Goal: Task Accomplishment & Management: Manage account settings

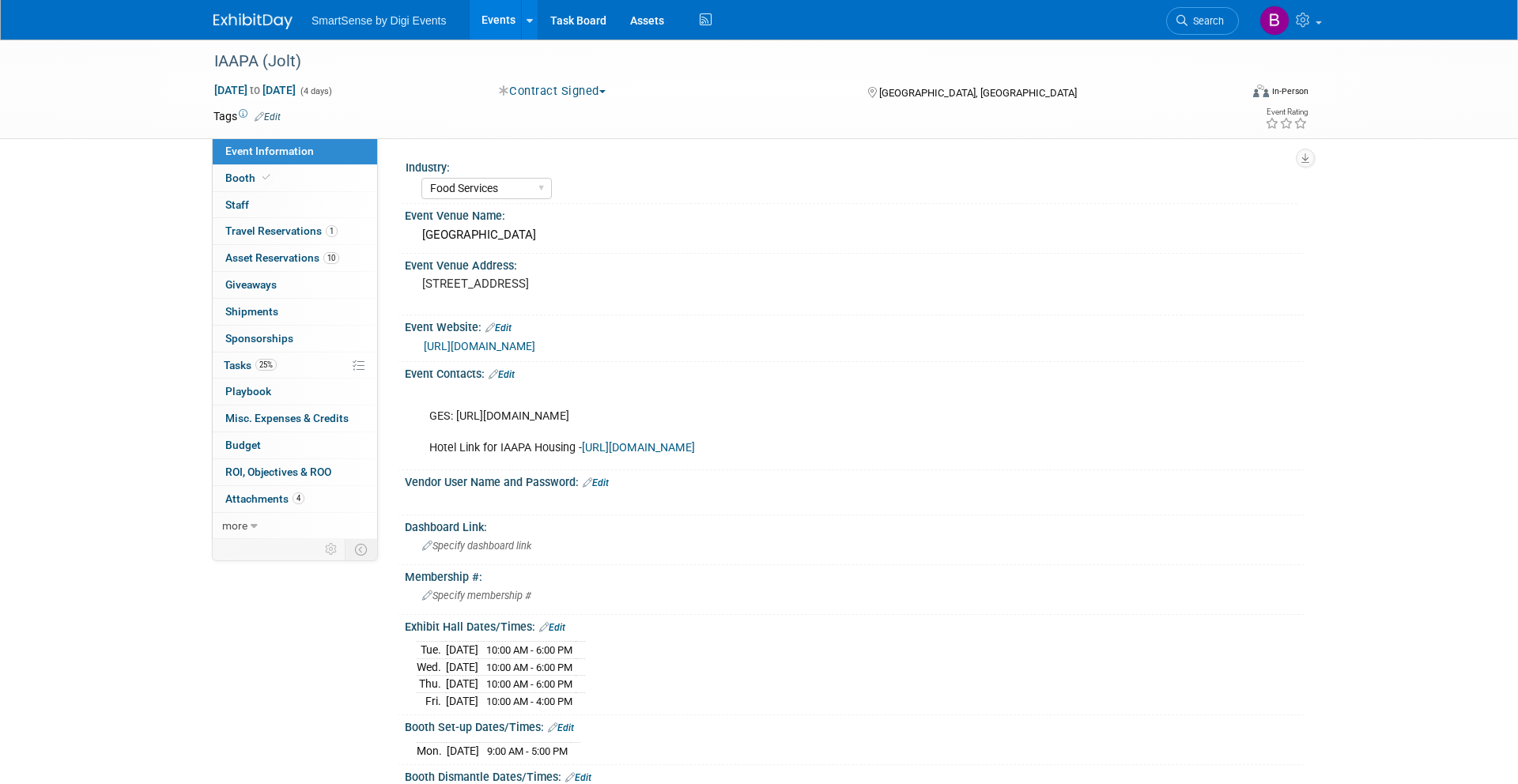
select select "Food Services"
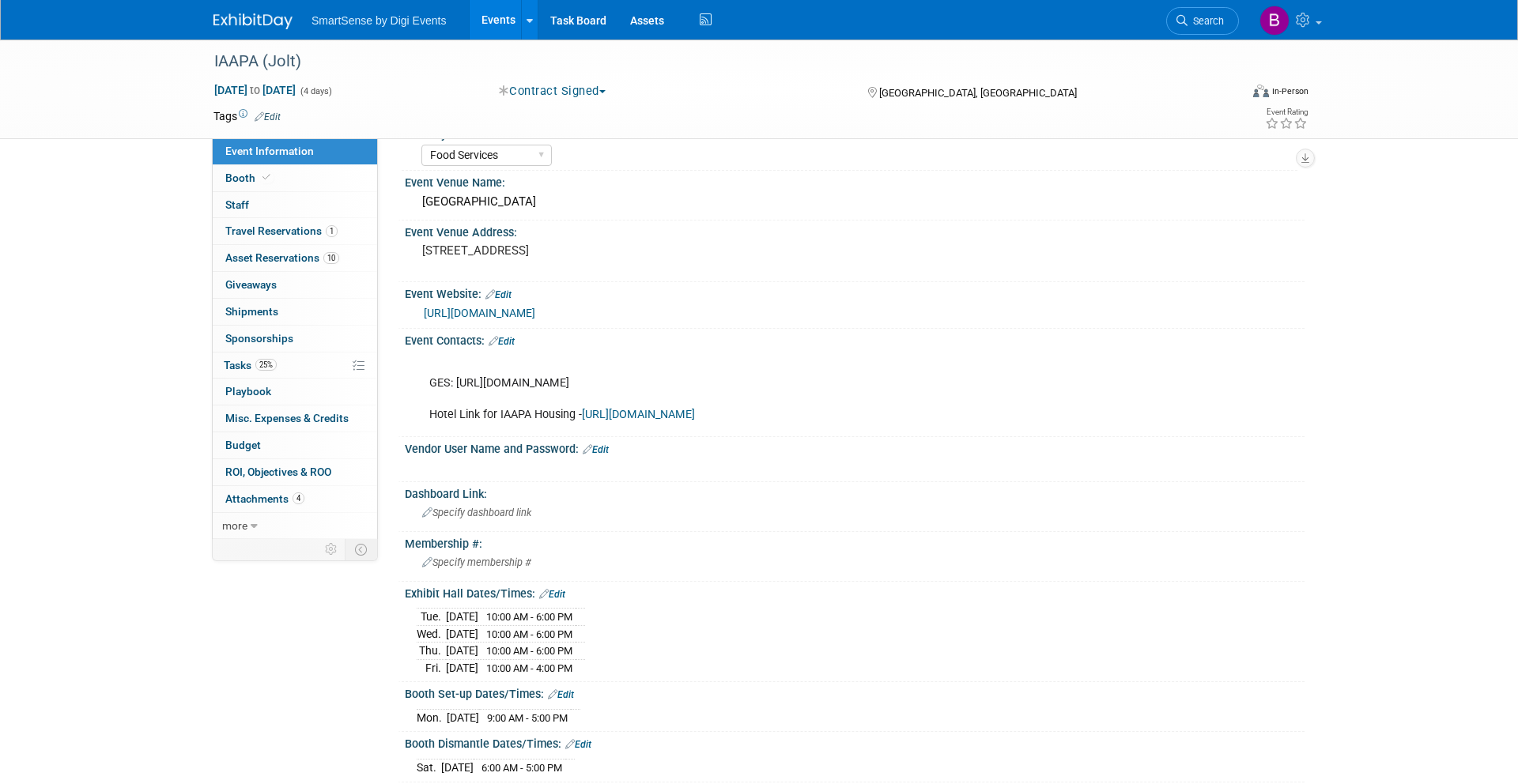
click at [270, 27] on img at bounding box center [253, 22] width 79 height 16
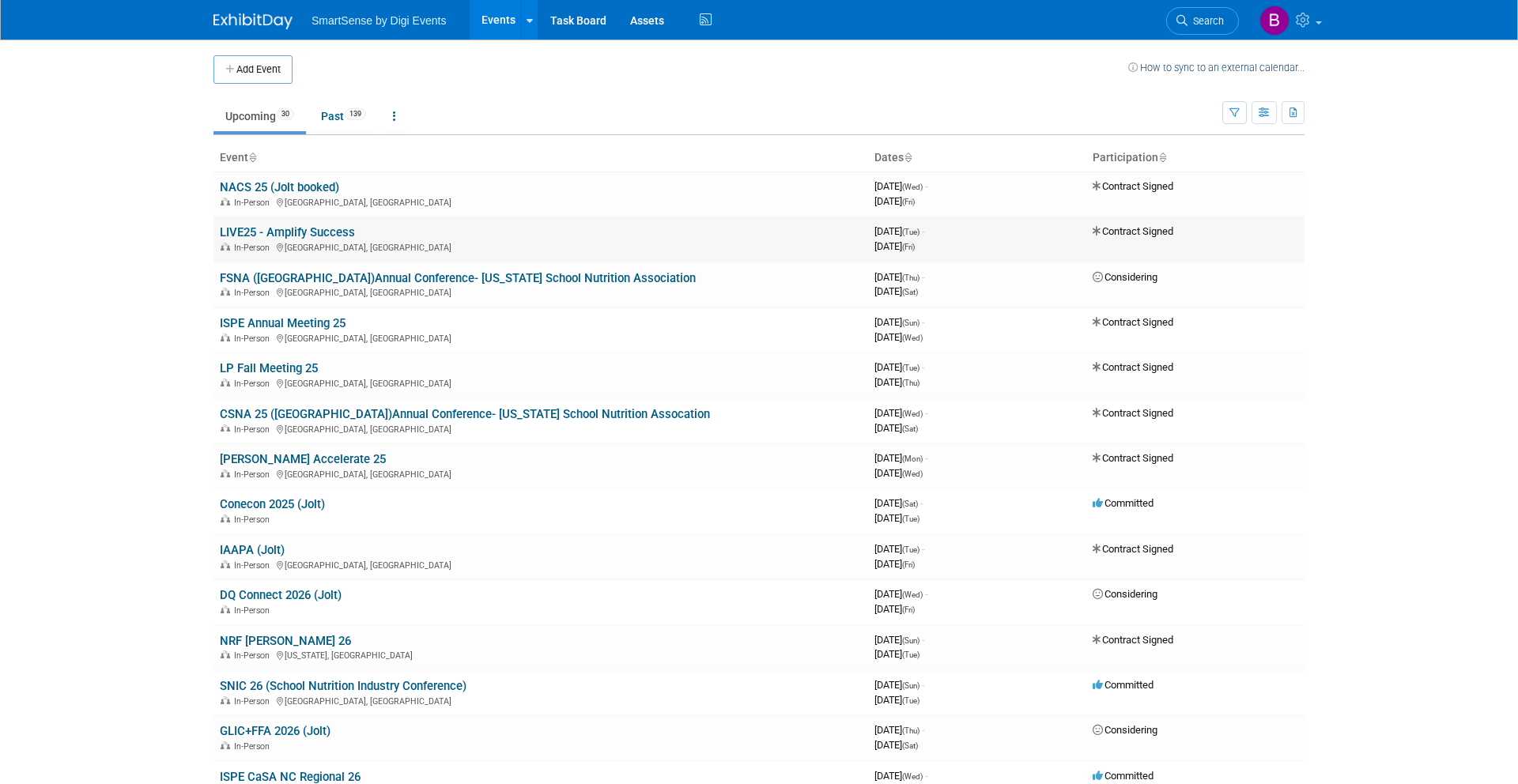
click at [313, 231] on link "LIVE25 - Amplify Success" at bounding box center [287, 233] width 135 height 15
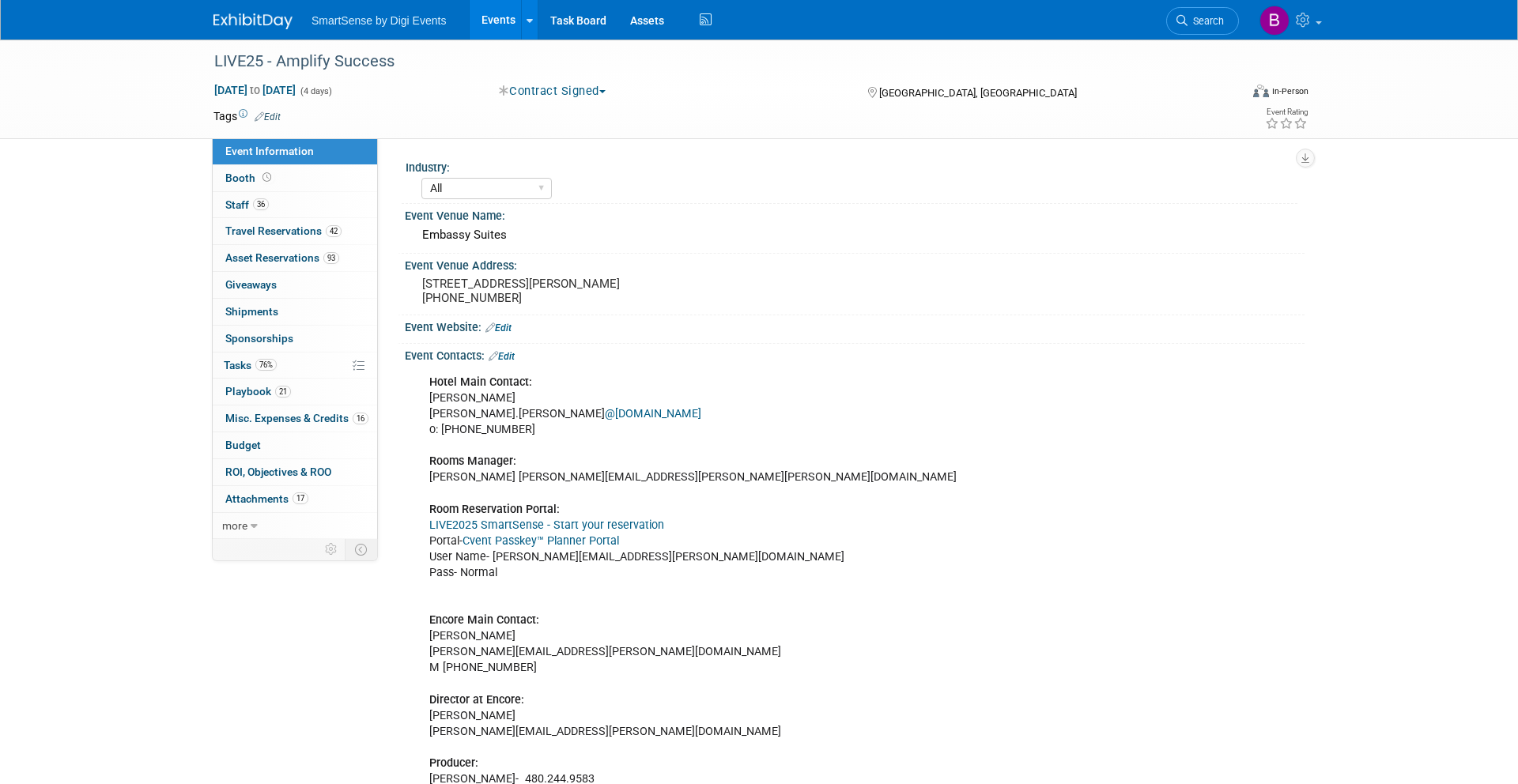
select select "All"
click at [283, 228] on span "Travel Reservations 42" at bounding box center [284, 231] width 116 height 13
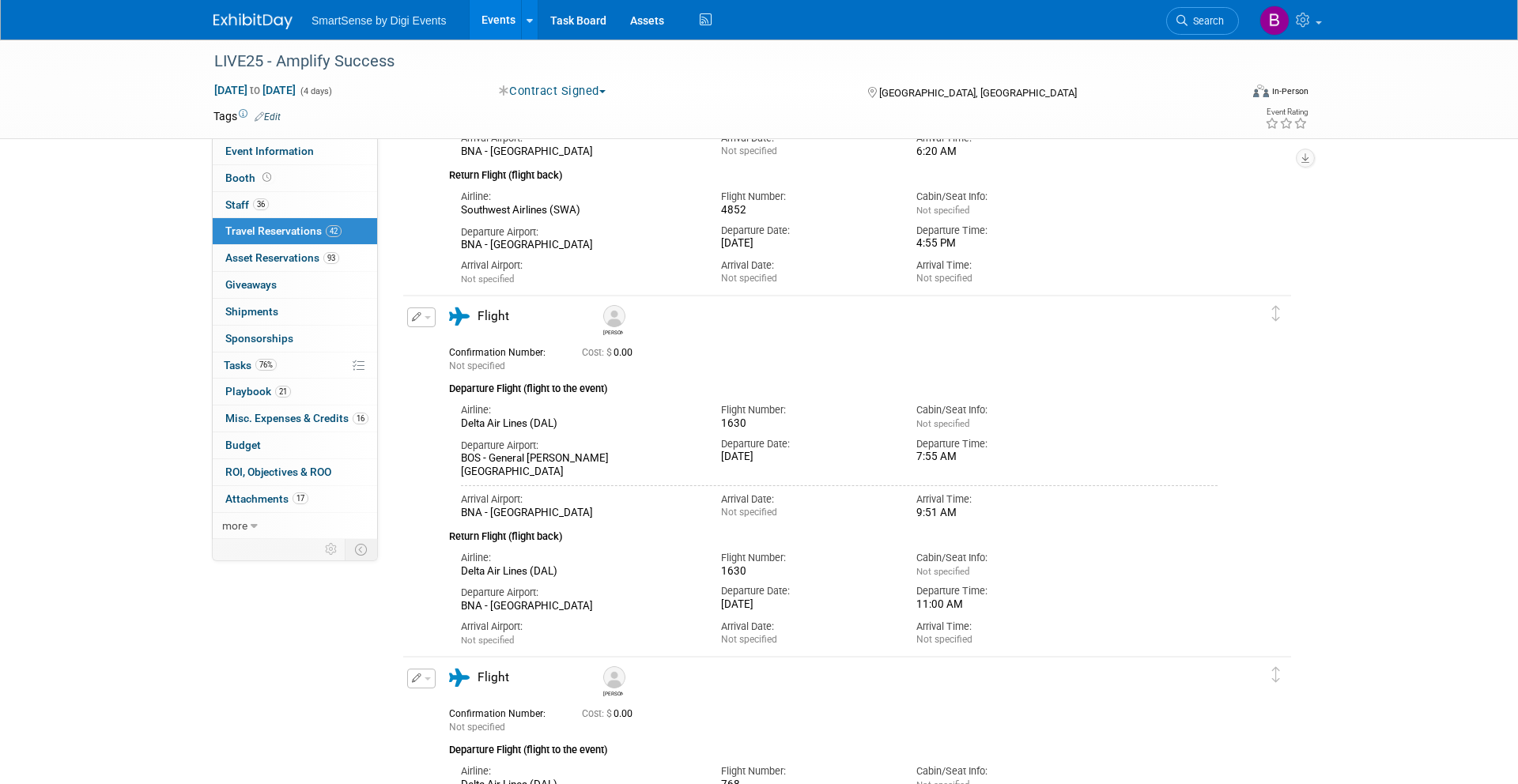
scroll to position [9360, 0]
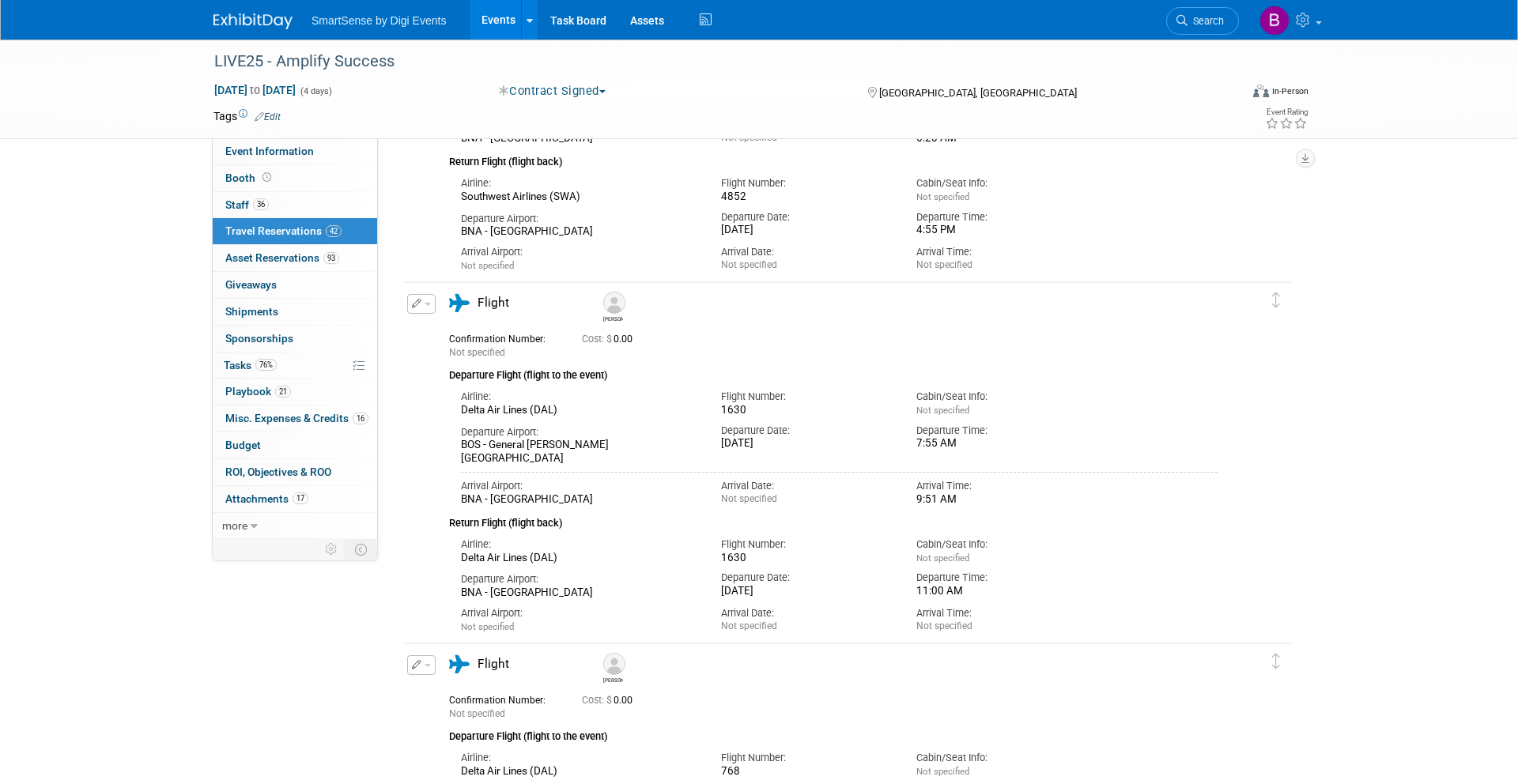
click at [423, 304] on button "button" at bounding box center [421, 304] width 28 height 19
click at [451, 325] on button "Edit Reservation" at bounding box center [474, 331] width 133 height 23
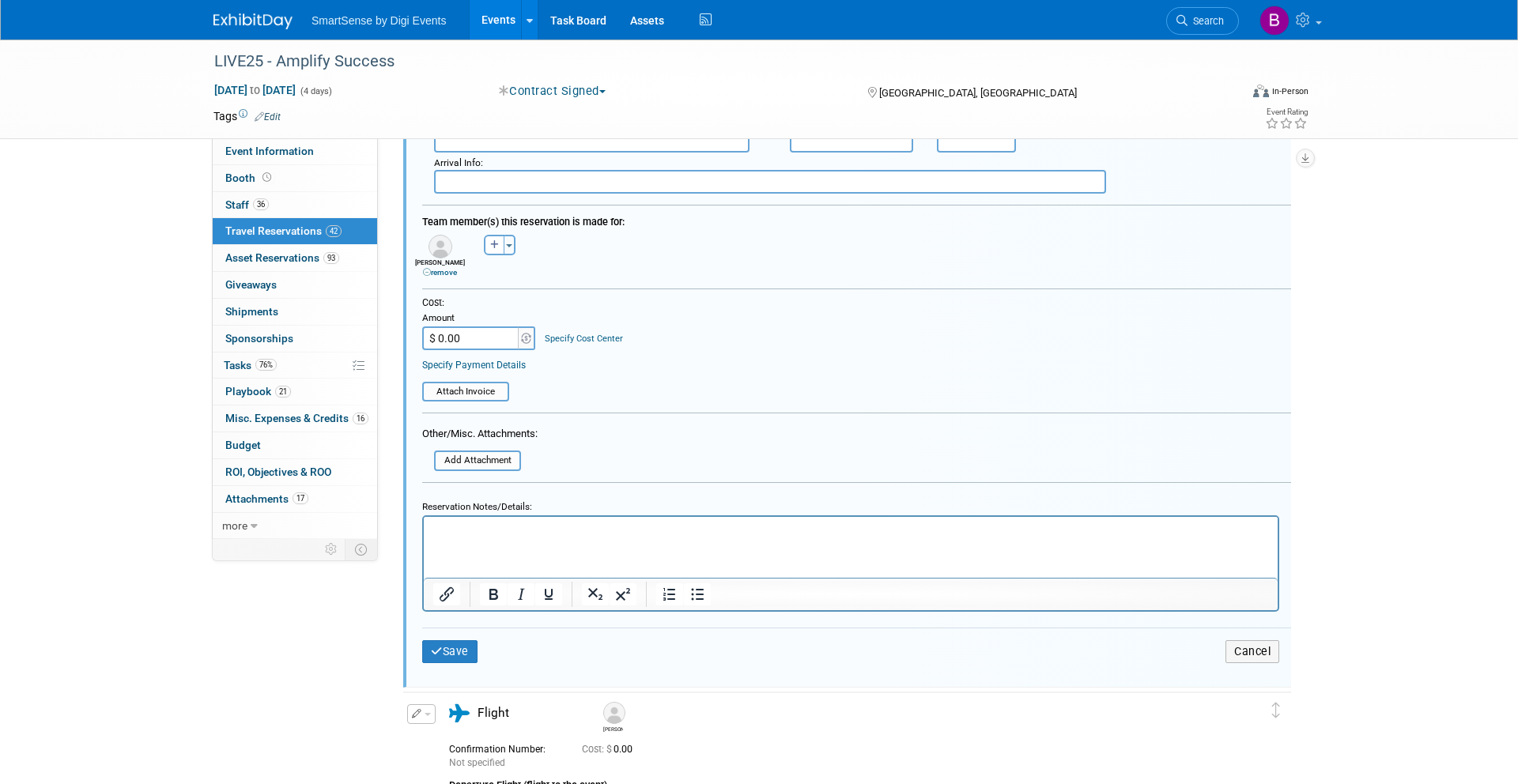
scroll to position [10084, 0]
click at [1257, 655] on button "Cancel" at bounding box center [1252, 651] width 54 height 23
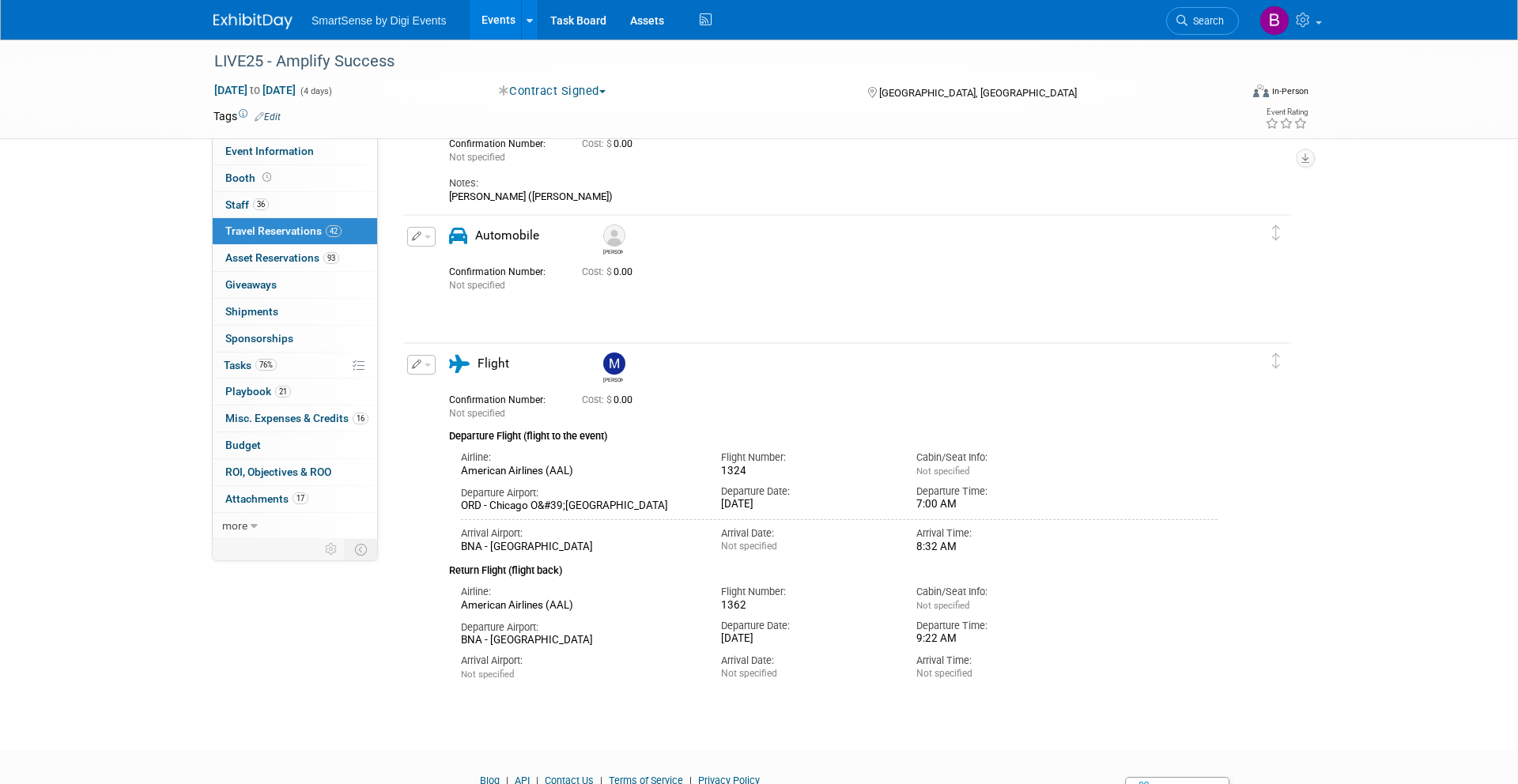
scroll to position [13035, 0]
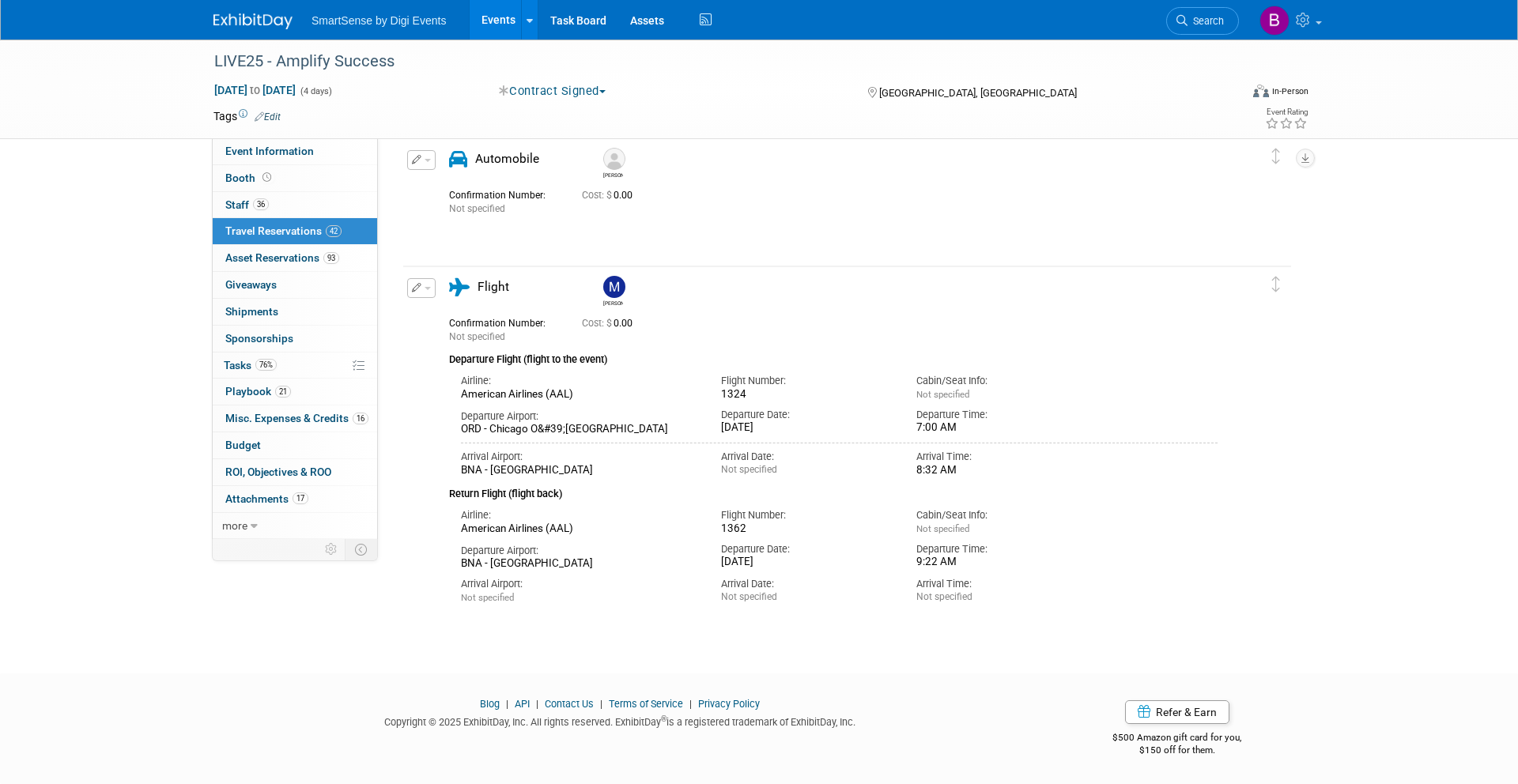
click at [424, 291] on button "button" at bounding box center [421, 287] width 28 height 19
click at [472, 317] on button "Edit Reservation" at bounding box center [474, 316] width 133 height 23
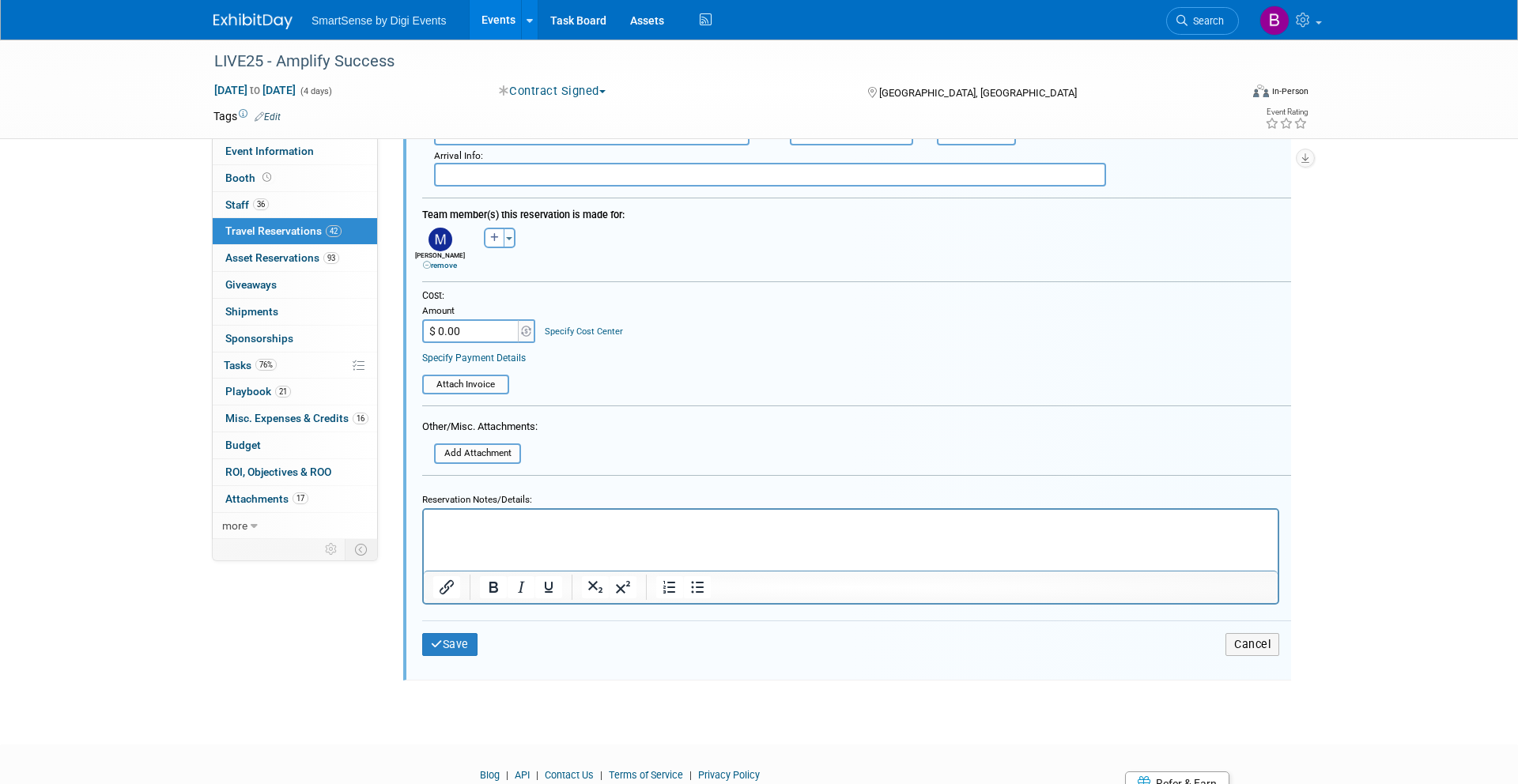
scroll to position [13754, 0]
click at [1246, 640] on button "Cancel" at bounding box center [1252, 640] width 54 height 23
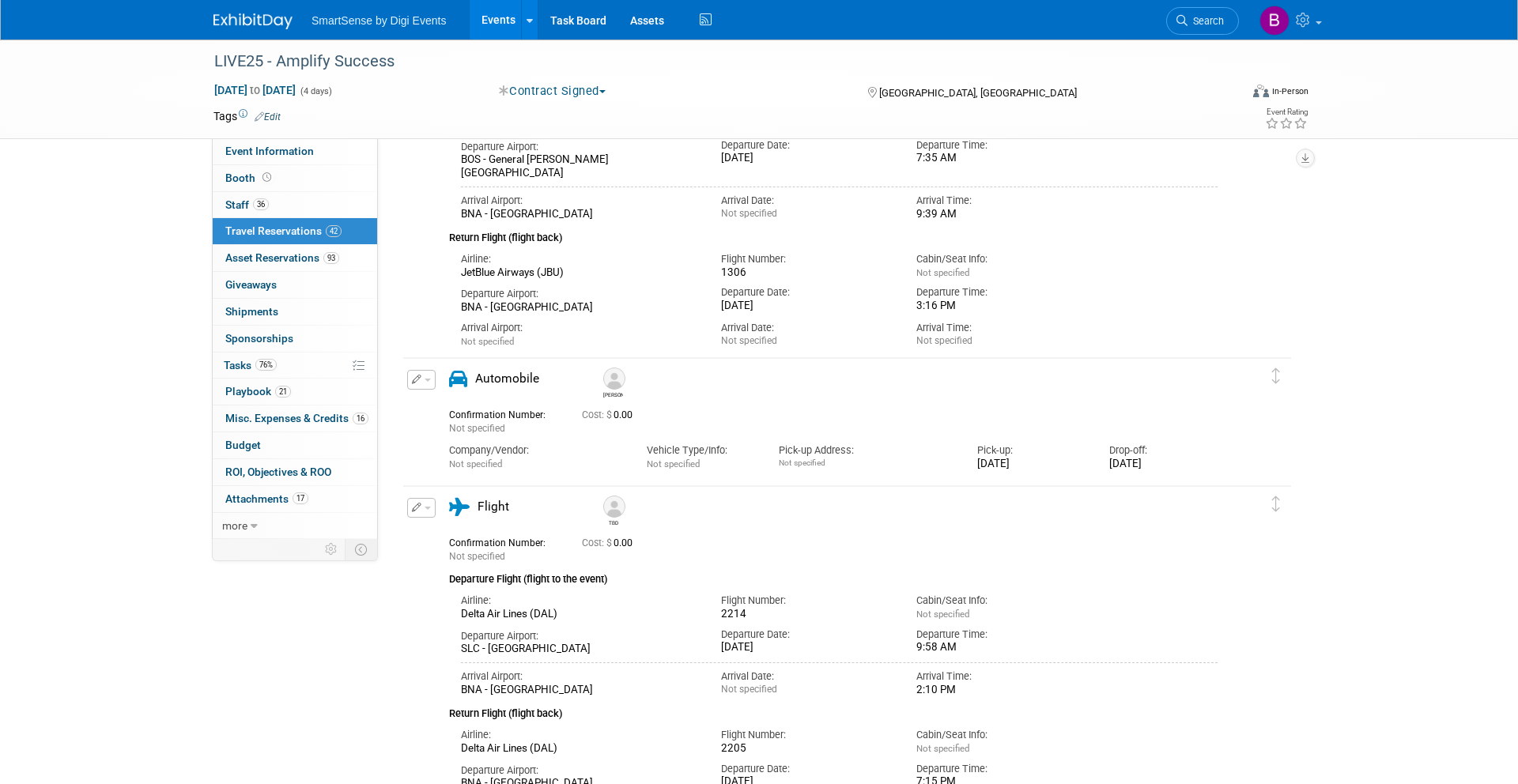
scroll to position [0, 0]
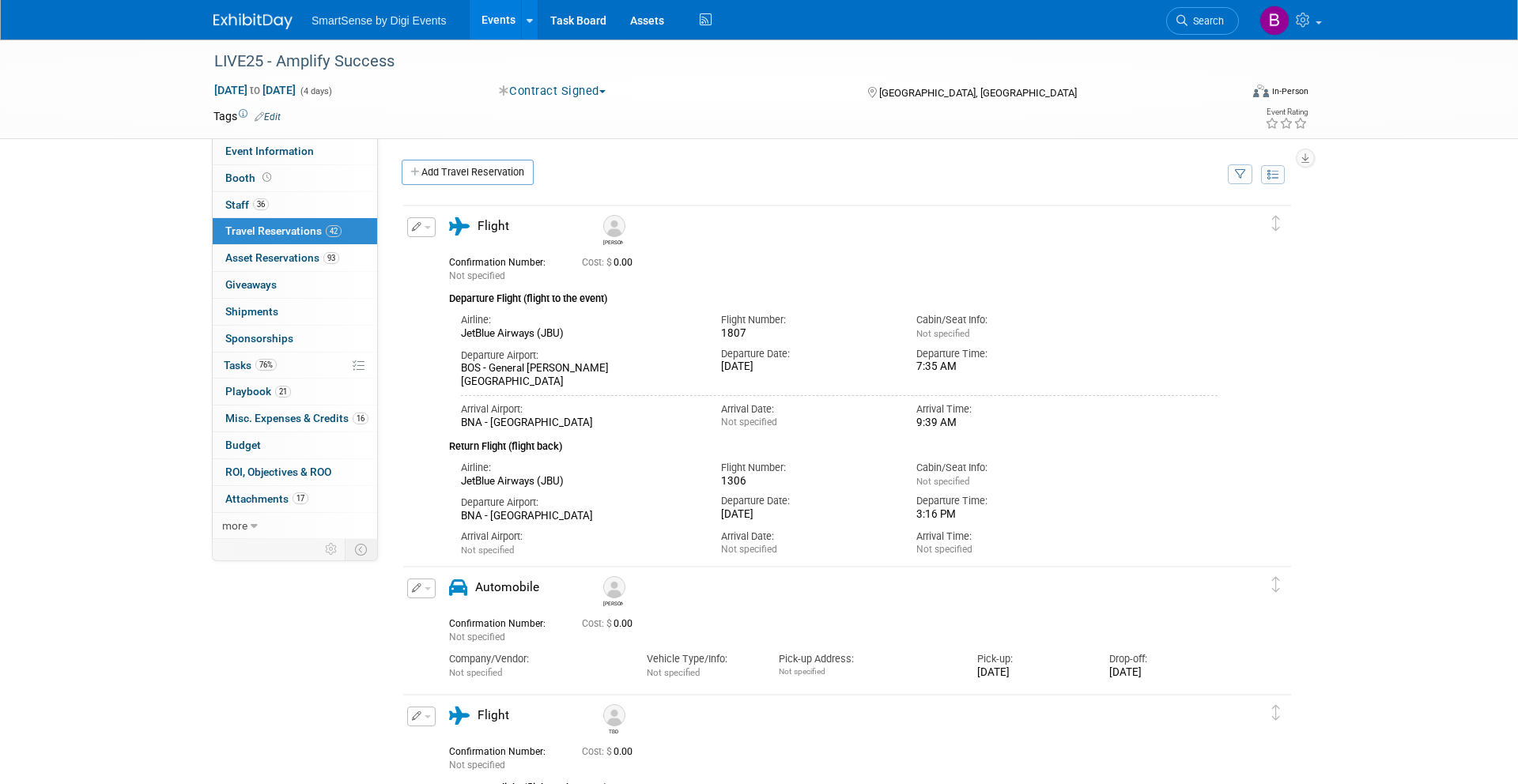
click at [263, 17] on img at bounding box center [253, 22] width 79 height 16
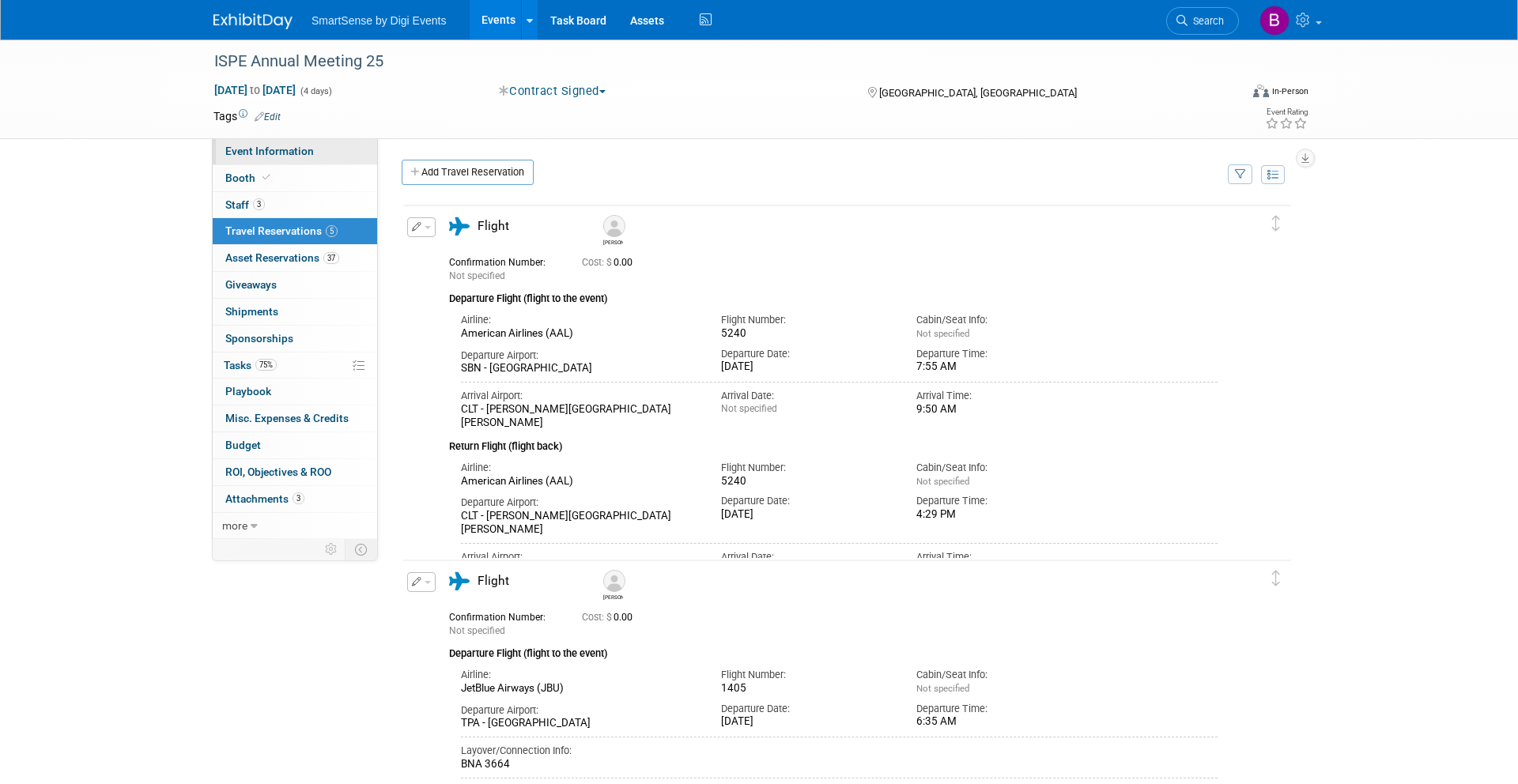
click at [317, 147] on link "Event Information" at bounding box center [295, 151] width 165 height 26
select select "Retail Pharma"
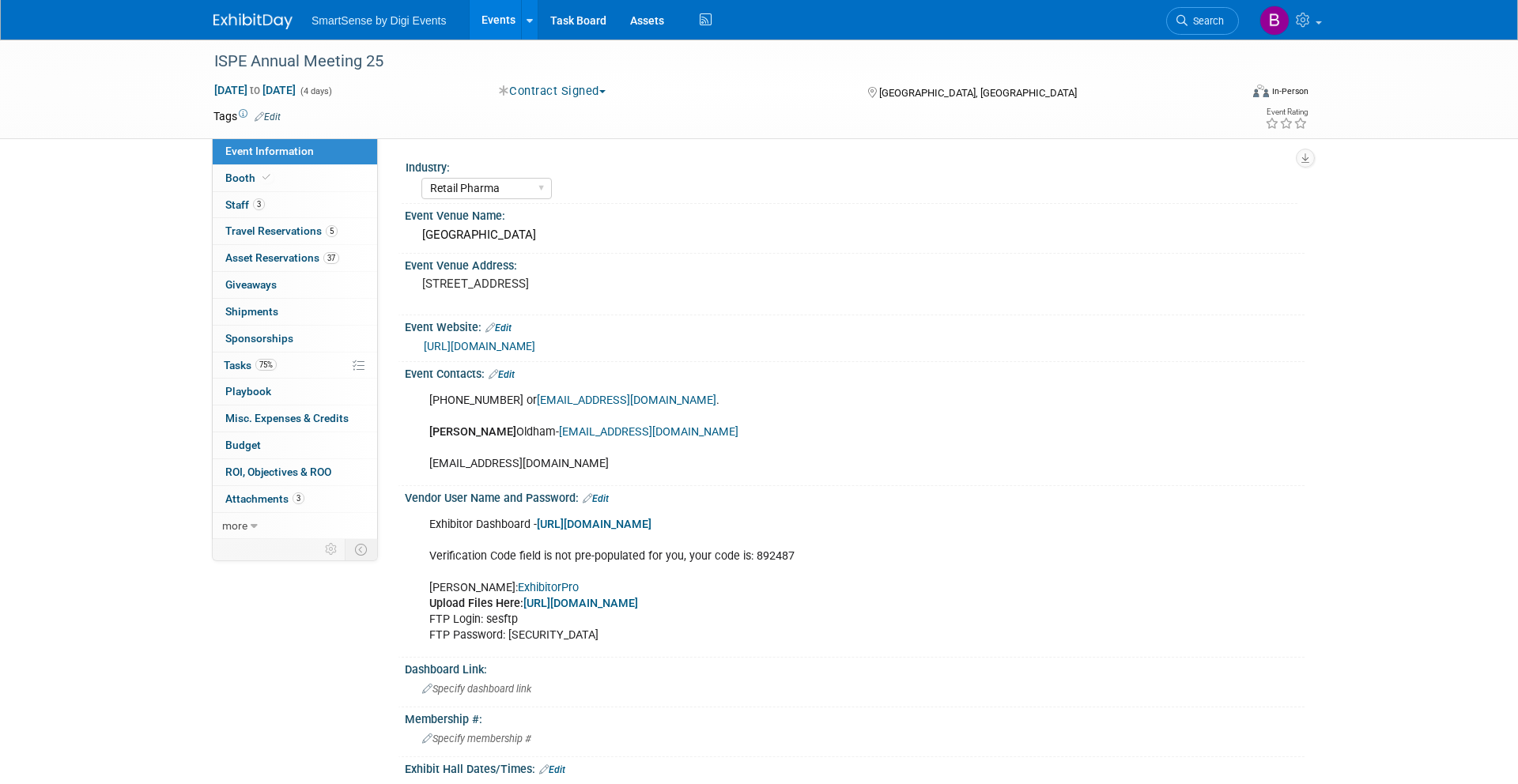
click at [280, 11] on link at bounding box center [262, 14] width 98 height 13
